Goal: Browse casually: Explore the website without a specific task or goal

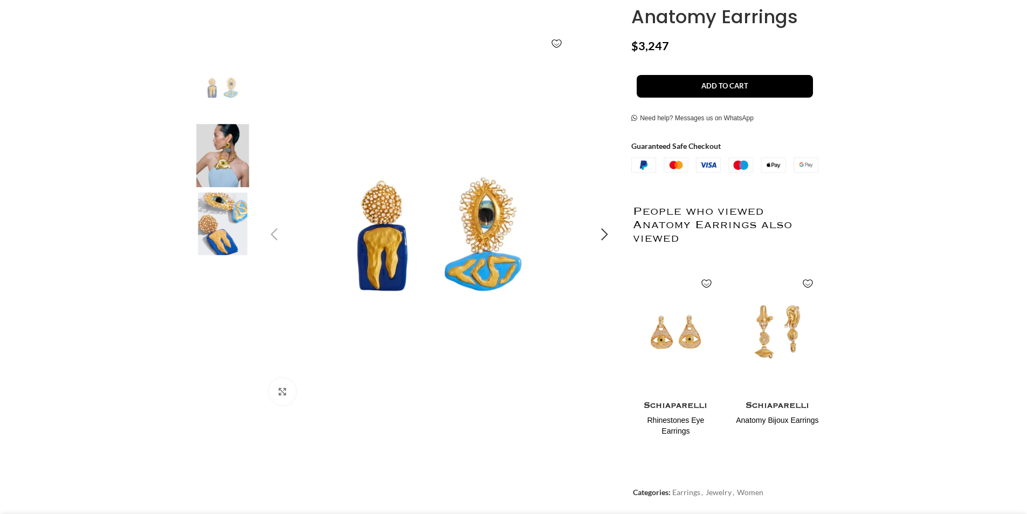
scroll to position [0, 114]
click at [390, 218] on img "1 / 3" at bounding box center [440, 235] width 358 height 358
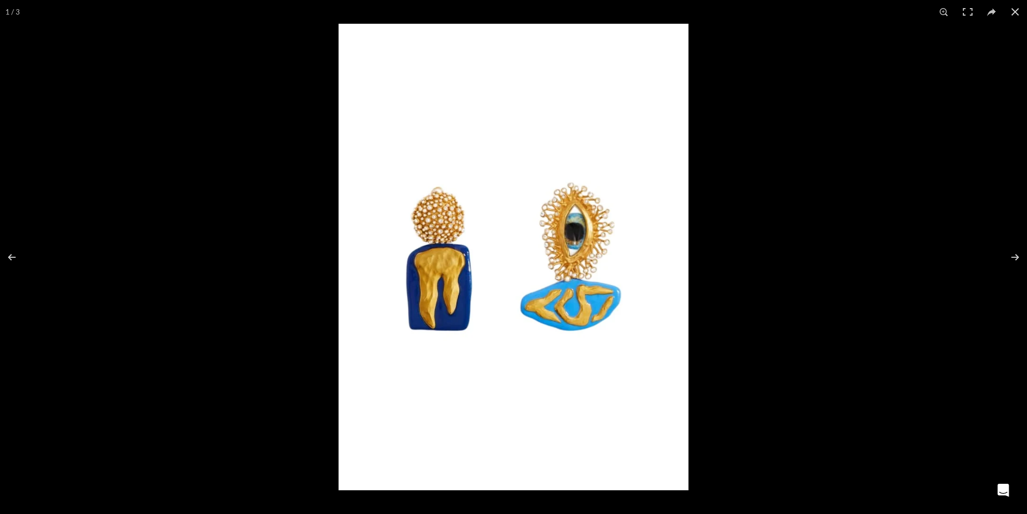
click at [414, 235] on img at bounding box center [514, 257] width 350 height 467
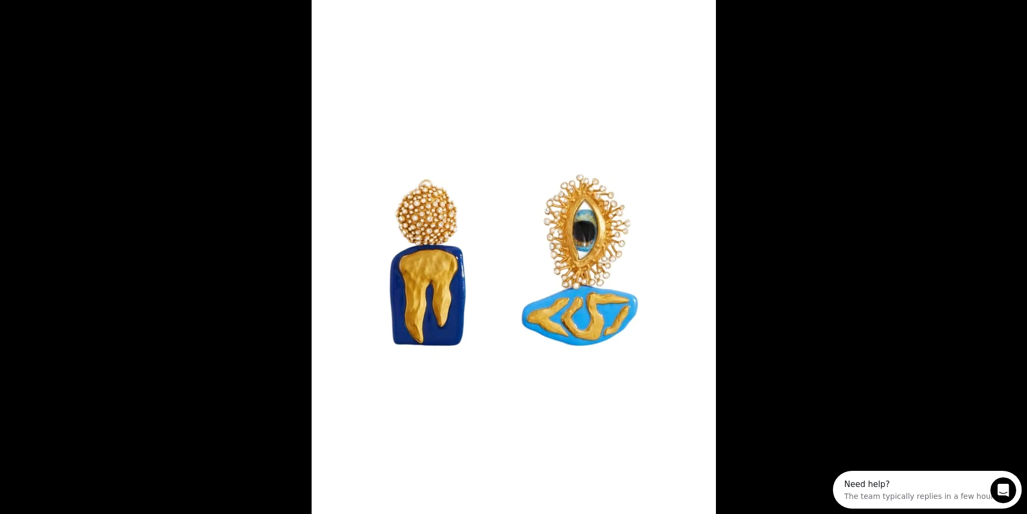
scroll to position [0, 0]
click at [414, 235] on img at bounding box center [514, 260] width 405 height 539
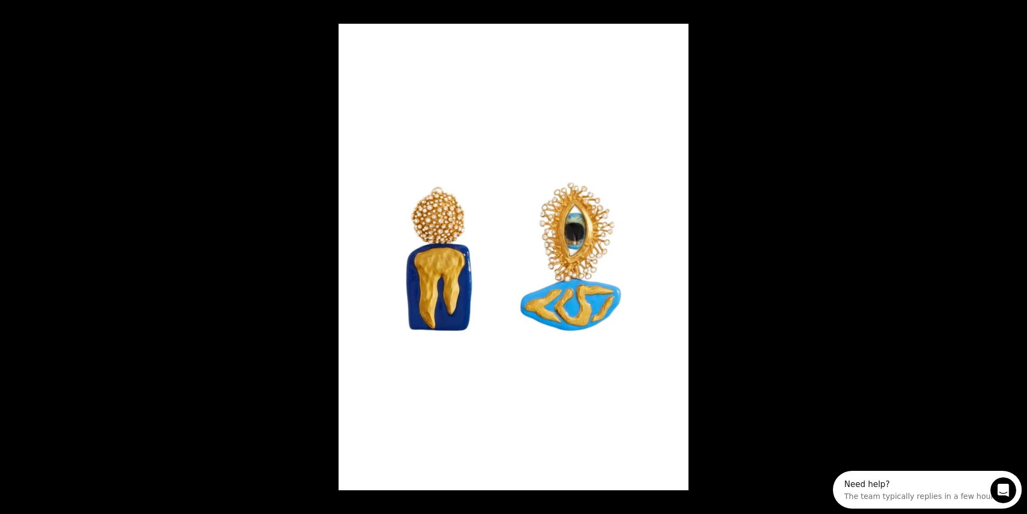
click at [414, 235] on img at bounding box center [514, 257] width 350 height 467
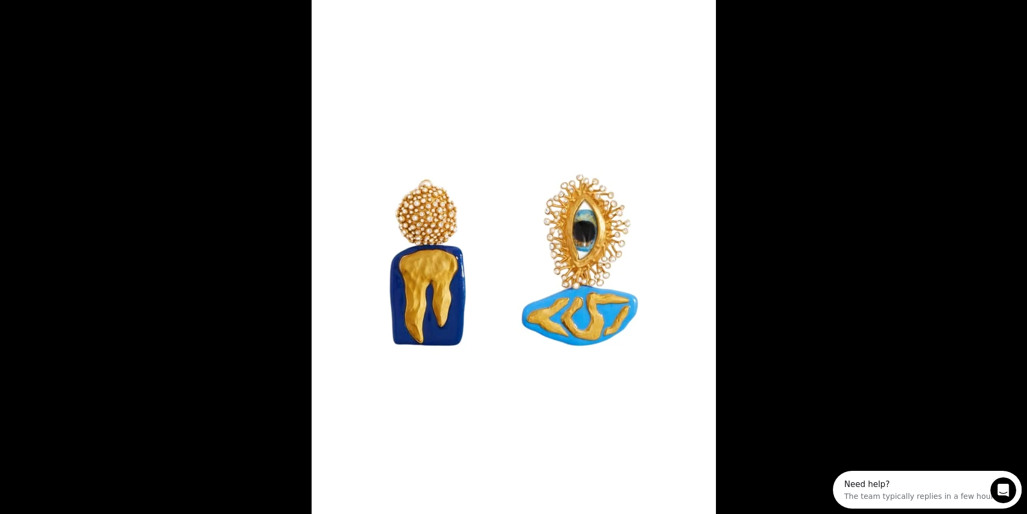
click at [414, 235] on img at bounding box center [514, 260] width 405 height 539
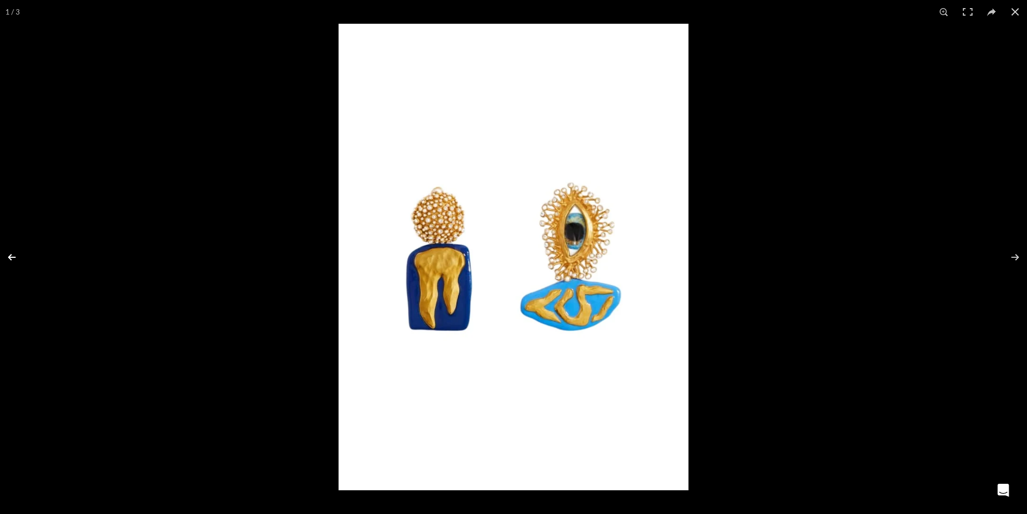
click at [9, 255] on button at bounding box center [19, 257] width 38 height 54
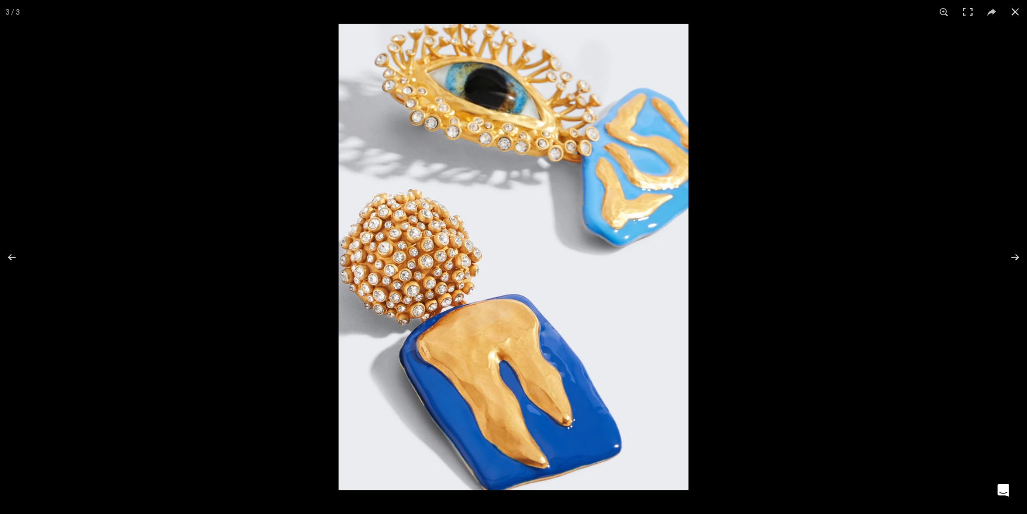
click at [398, 265] on img at bounding box center [514, 257] width 350 height 467
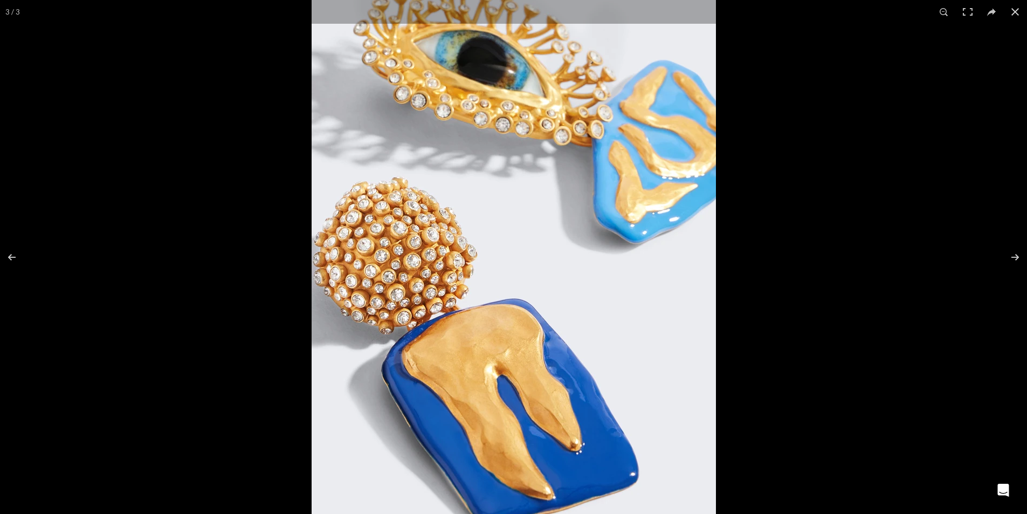
scroll to position [0, 454]
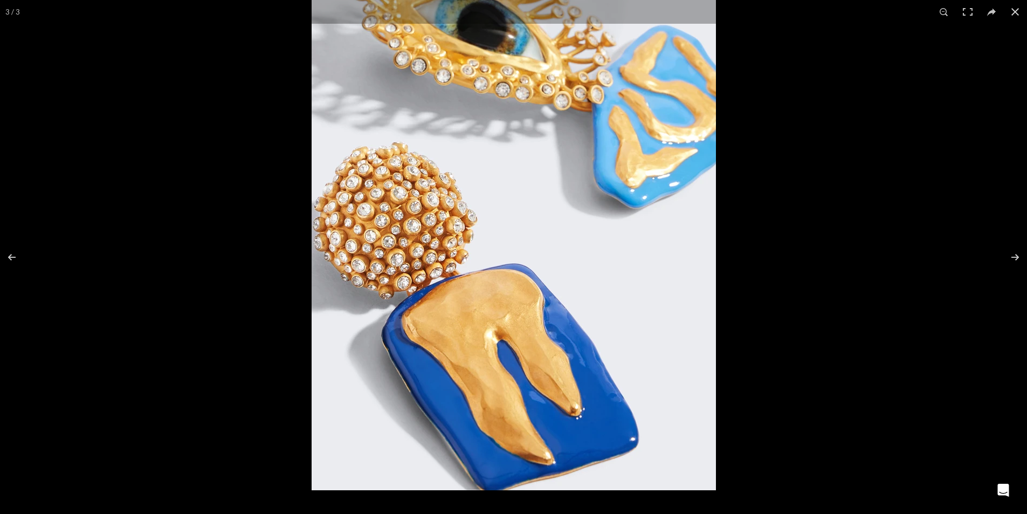
click at [479, 371] on img at bounding box center [514, 220] width 405 height 539
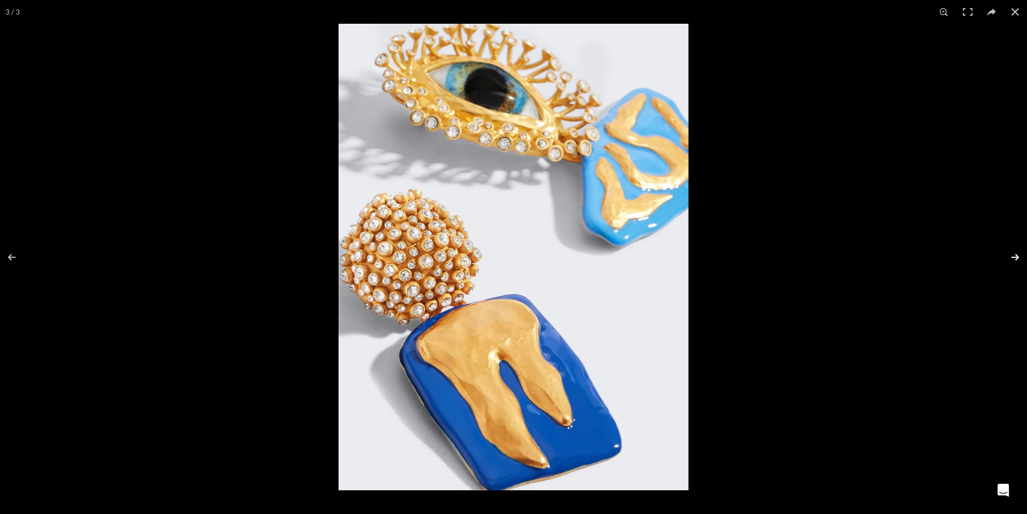
click at [1016, 253] on button at bounding box center [1009, 257] width 38 height 54
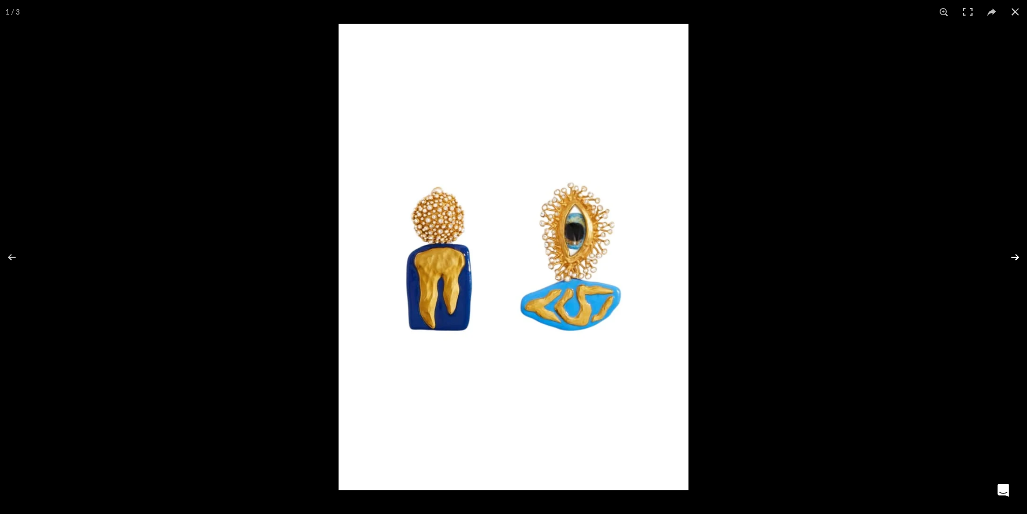
click at [1016, 253] on button at bounding box center [1009, 257] width 38 height 54
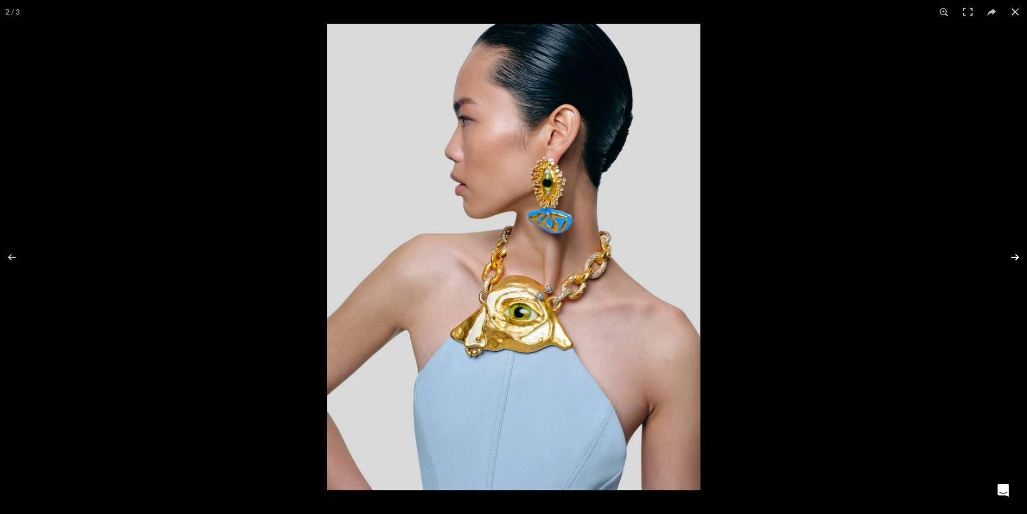
scroll to position [0, 568]
click at [1018, 256] on button at bounding box center [1009, 257] width 38 height 54
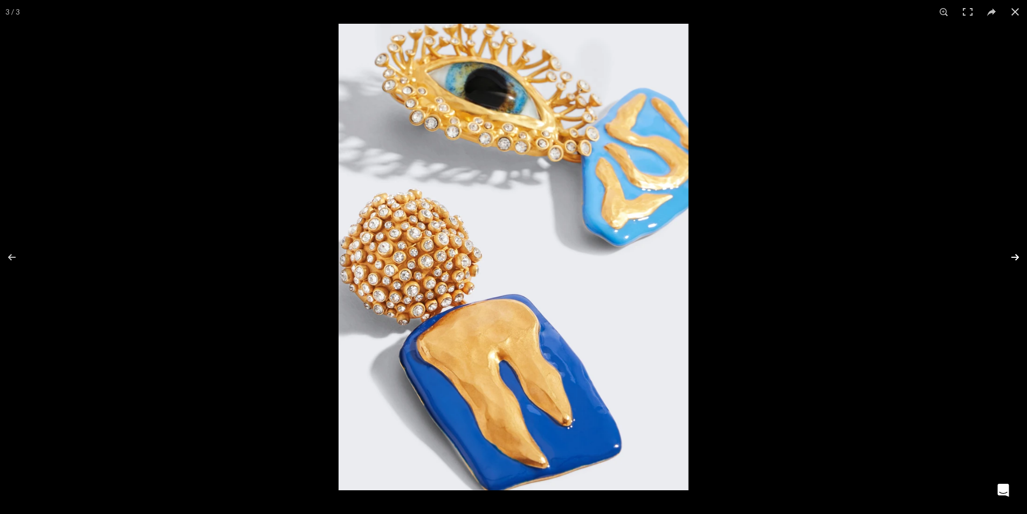
click at [1018, 256] on button at bounding box center [1009, 257] width 38 height 54
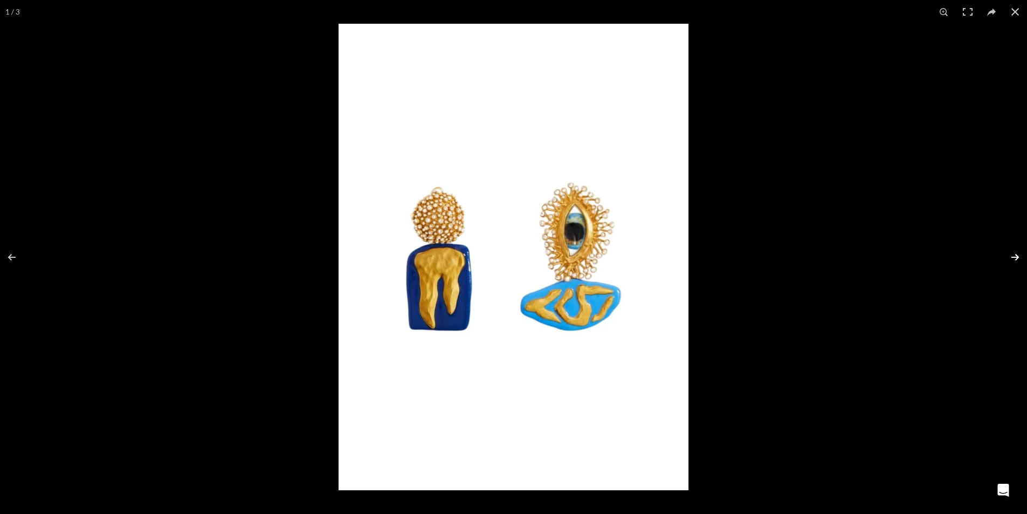
click at [1018, 256] on button at bounding box center [1009, 257] width 38 height 54
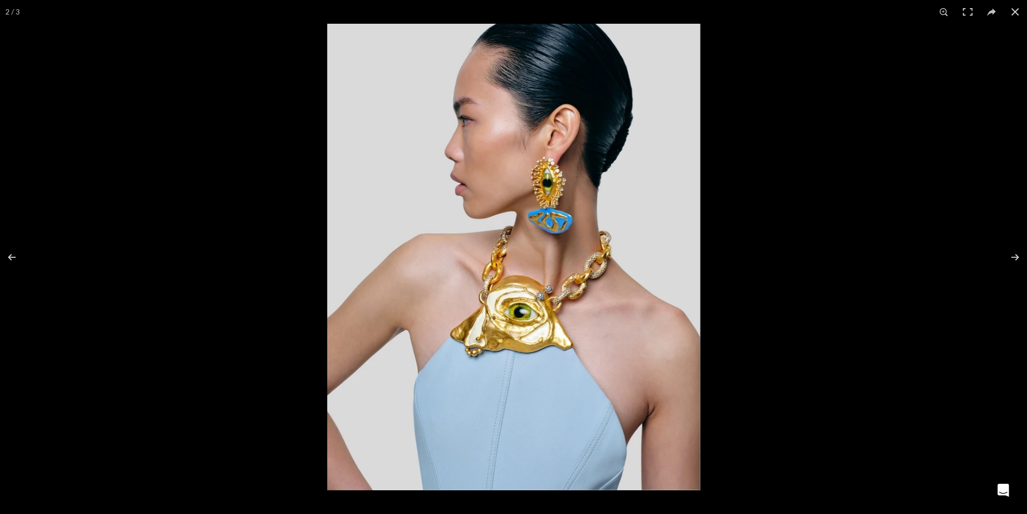
click at [509, 308] on img at bounding box center [513, 257] width 373 height 467
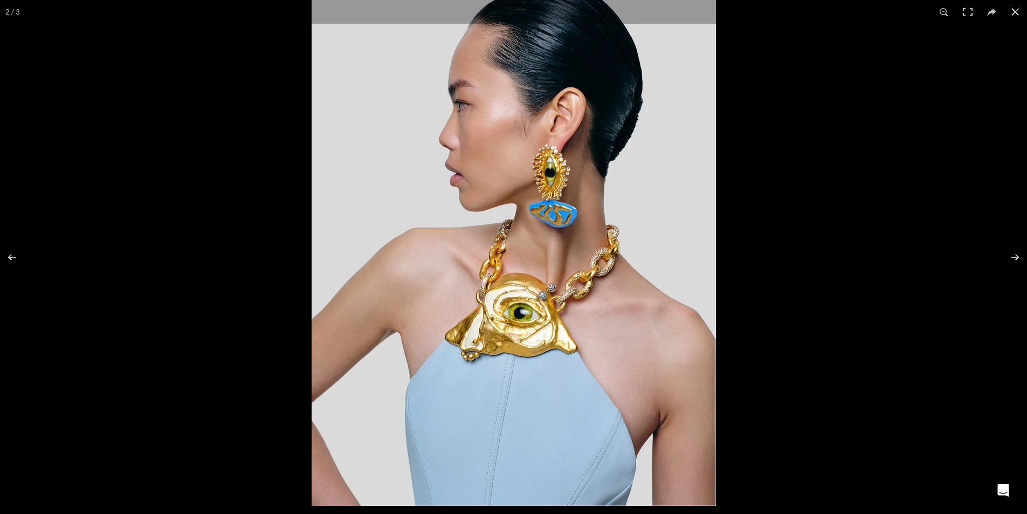
click at [509, 308] on img at bounding box center [514, 253] width 405 height 506
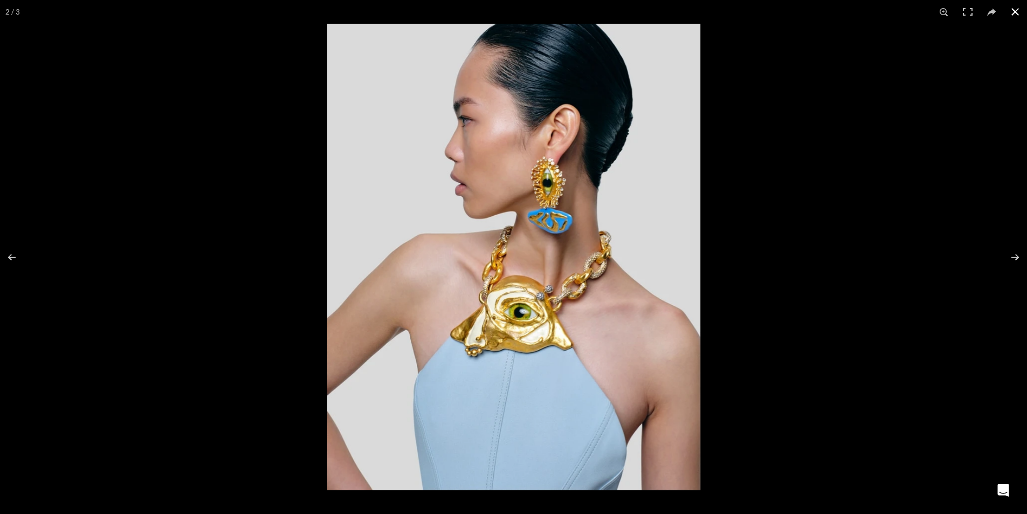
click at [1014, 13] on button at bounding box center [1016, 12] width 24 height 24
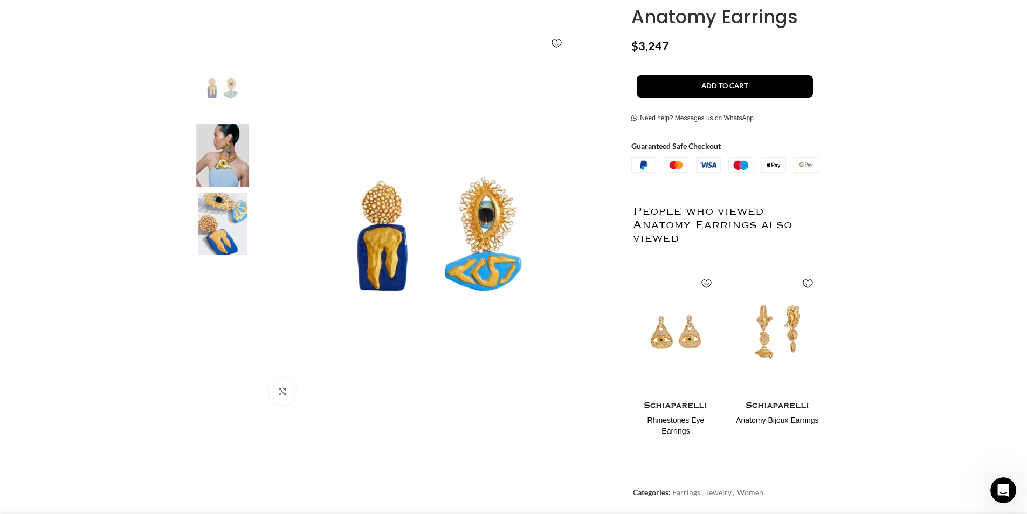
scroll to position [0, 795]
click at [376, 197] on img "1 / 3" at bounding box center [440, 235] width 358 height 358
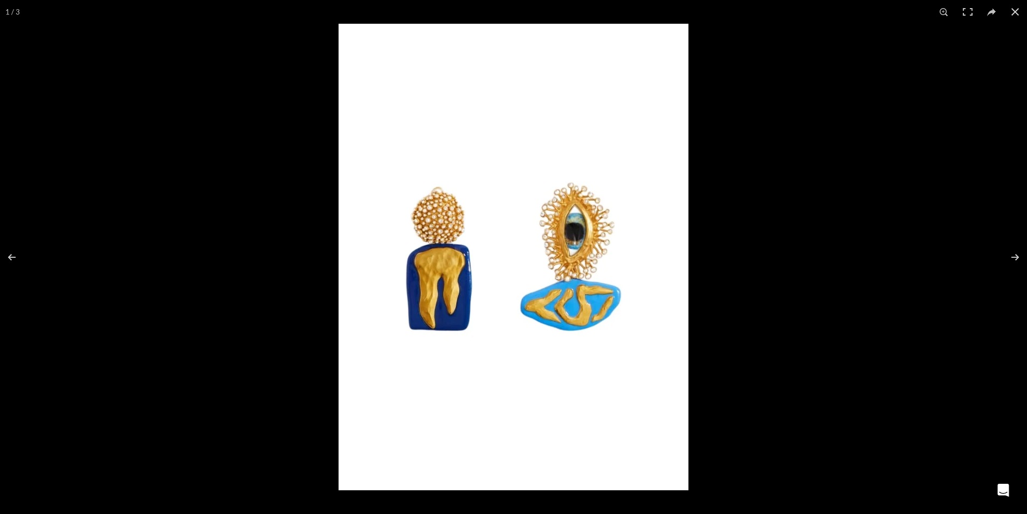
click at [426, 224] on img at bounding box center [514, 257] width 350 height 467
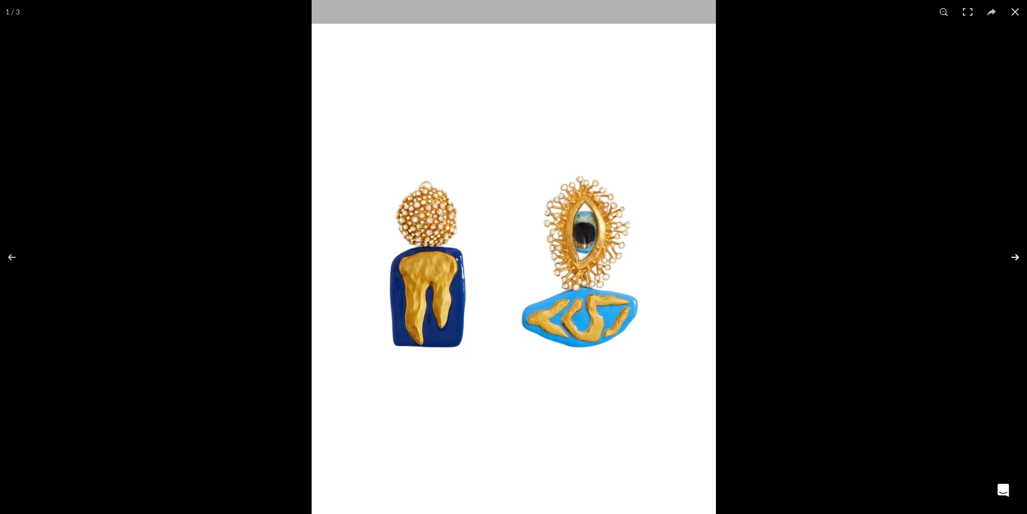
click at [1014, 256] on button at bounding box center [1009, 257] width 38 height 54
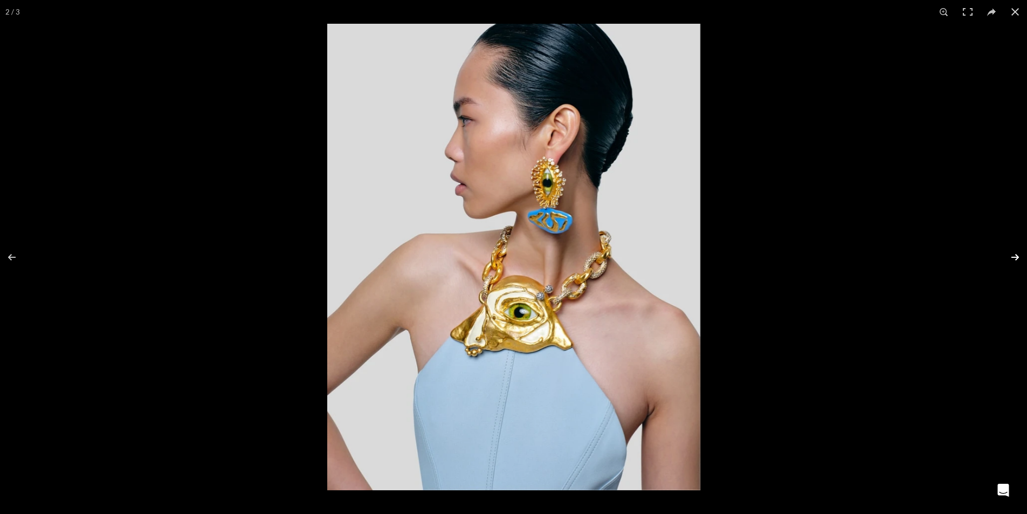
click at [1016, 256] on button at bounding box center [1009, 257] width 38 height 54
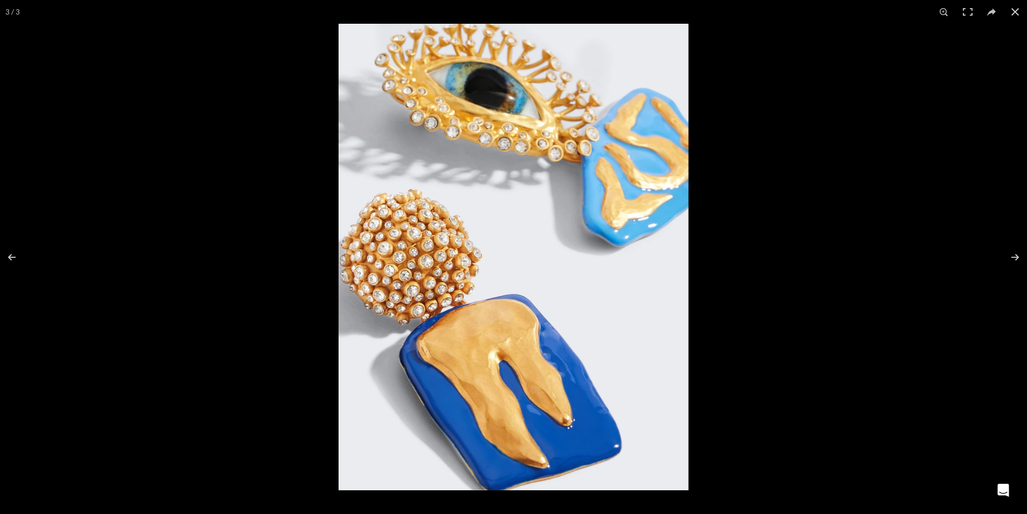
click at [380, 268] on img at bounding box center [514, 257] width 350 height 467
